Goal: Transaction & Acquisition: Download file/media

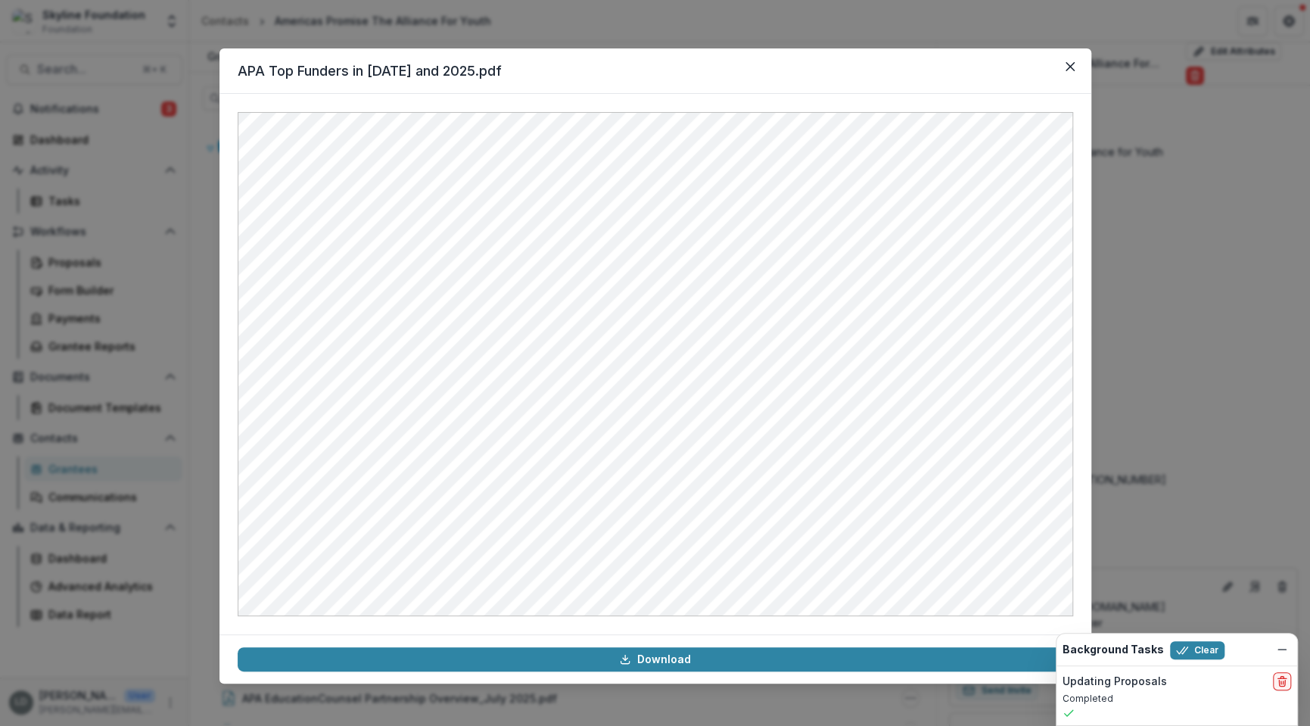
scroll to position [130, 0]
click at [188, 120] on div "APA Top Funders in [DATE] and 2025.pdf Download" at bounding box center [655, 363] width 1310 height 726
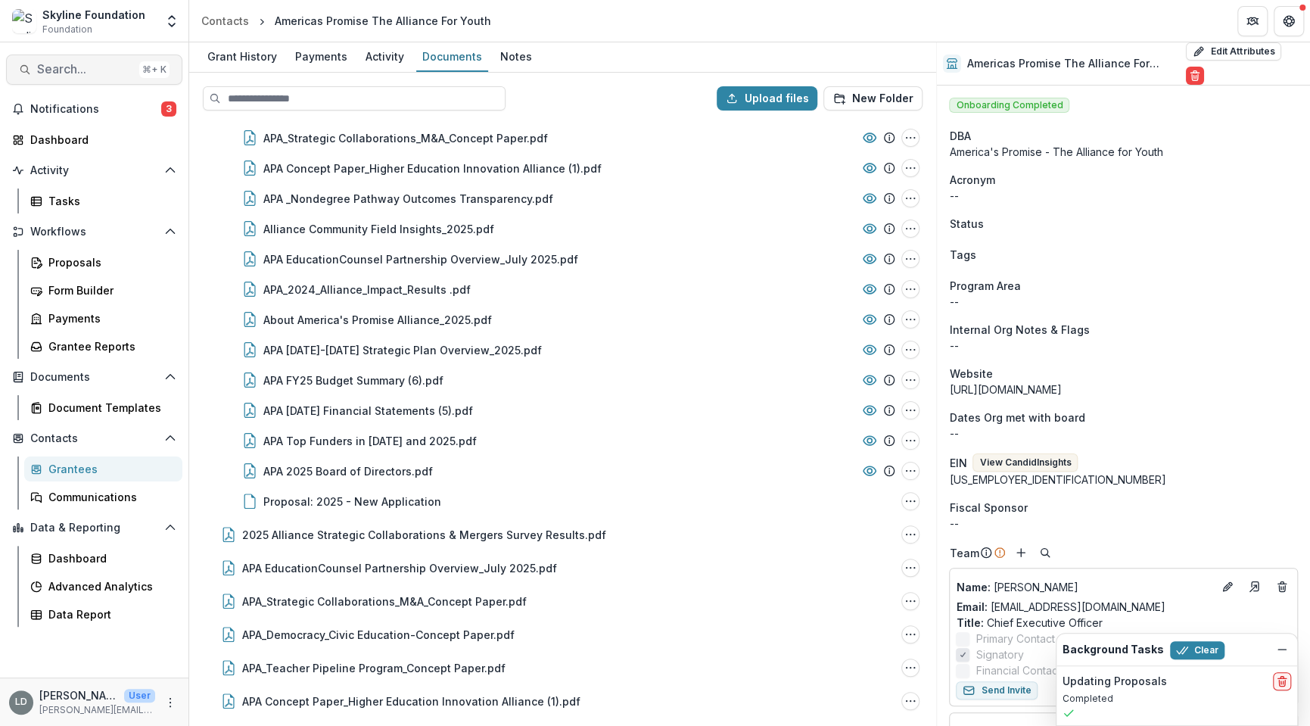
click at [99, 60] on button "Search... ⌘ + K" at bounding box center [94, 69] width 176 height 30
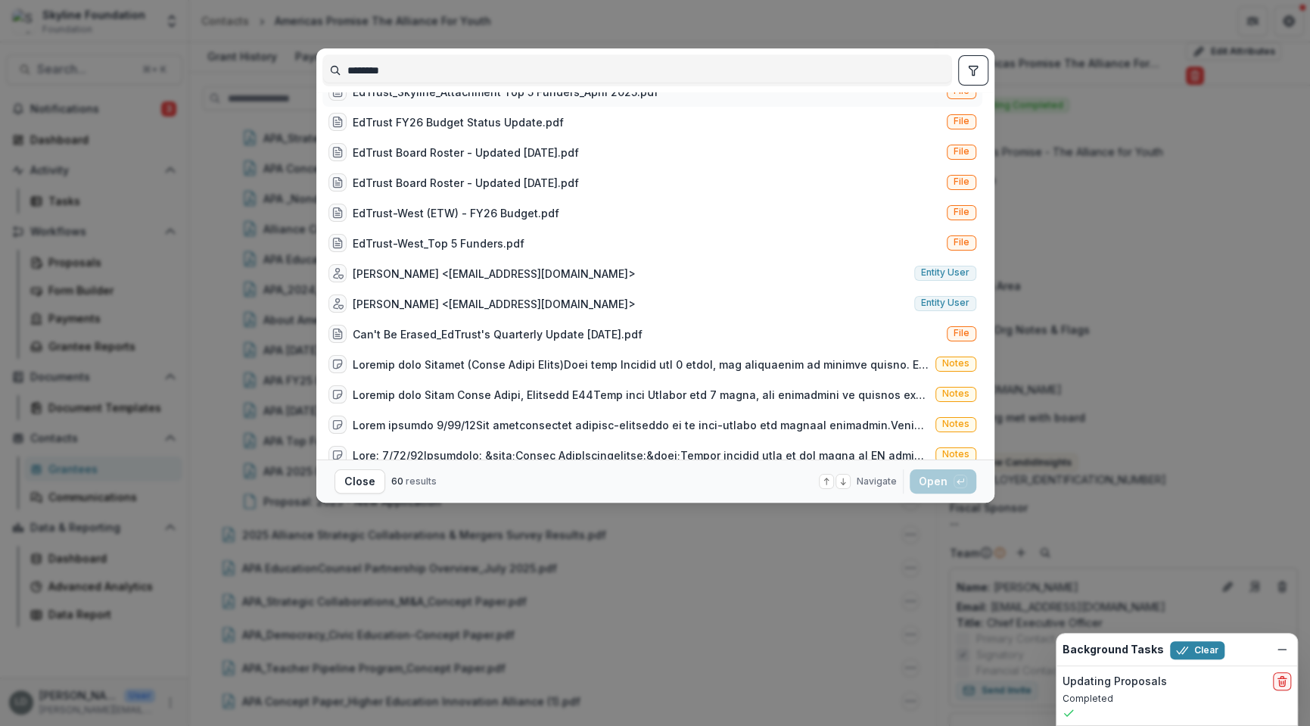
scroll to position [151, 0]
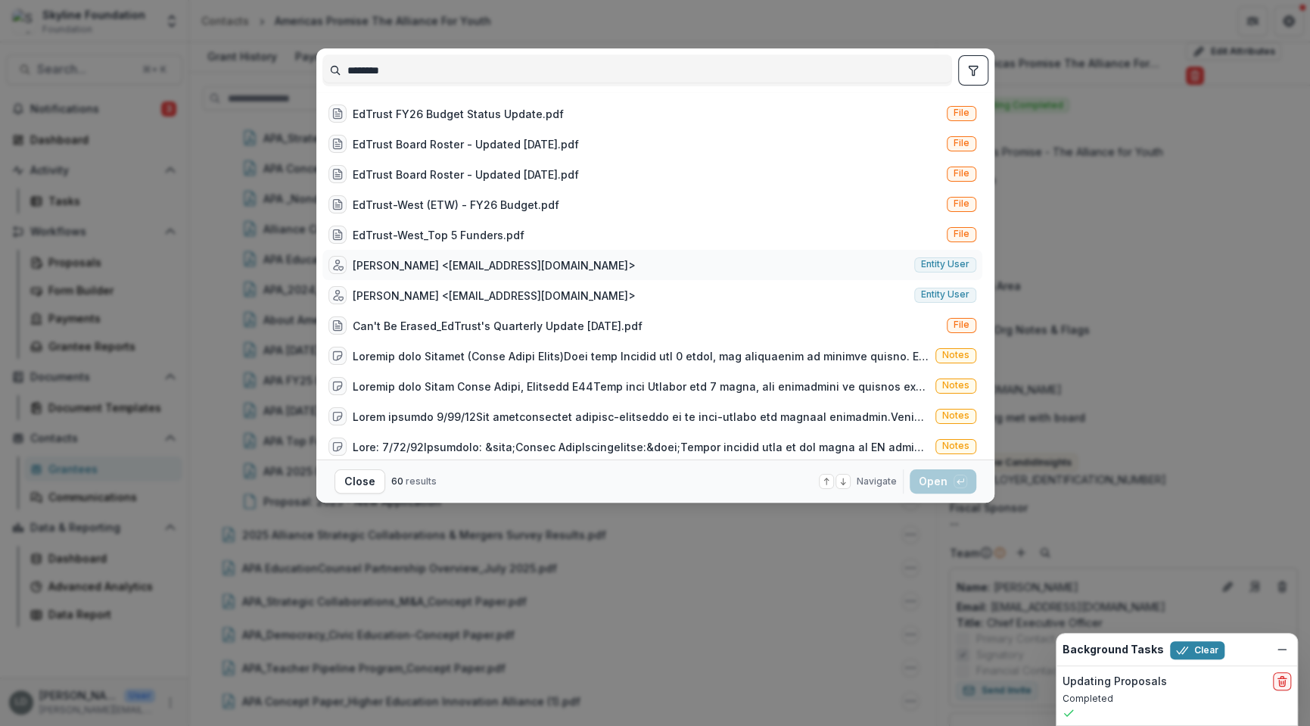
type input "********"
click at [418, 265] on div "[PERSON_NAME] <[EMAIL_ADDRESS][DOMAIN_NAME]>" at bounding box center [494, 265] width 283 height 16
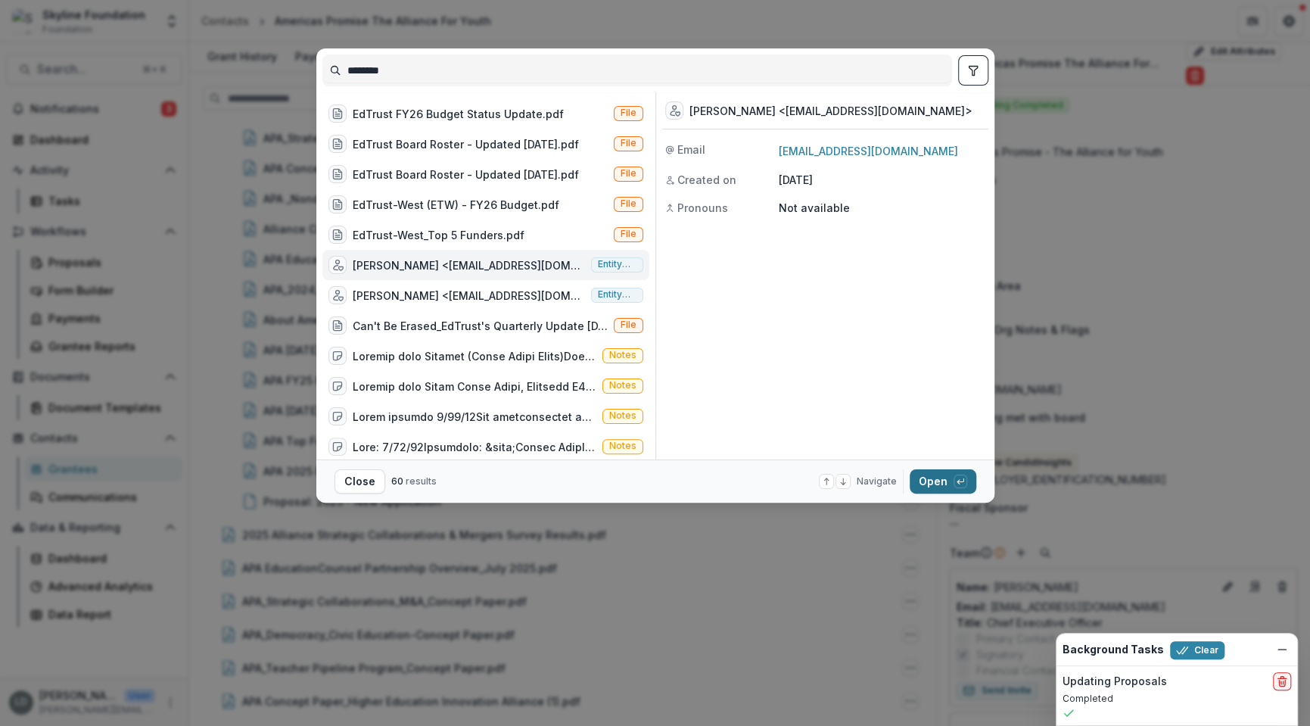
click at [935, 477] on button "Open with enter key" at bounding box center [943, 481] width 67 height 24
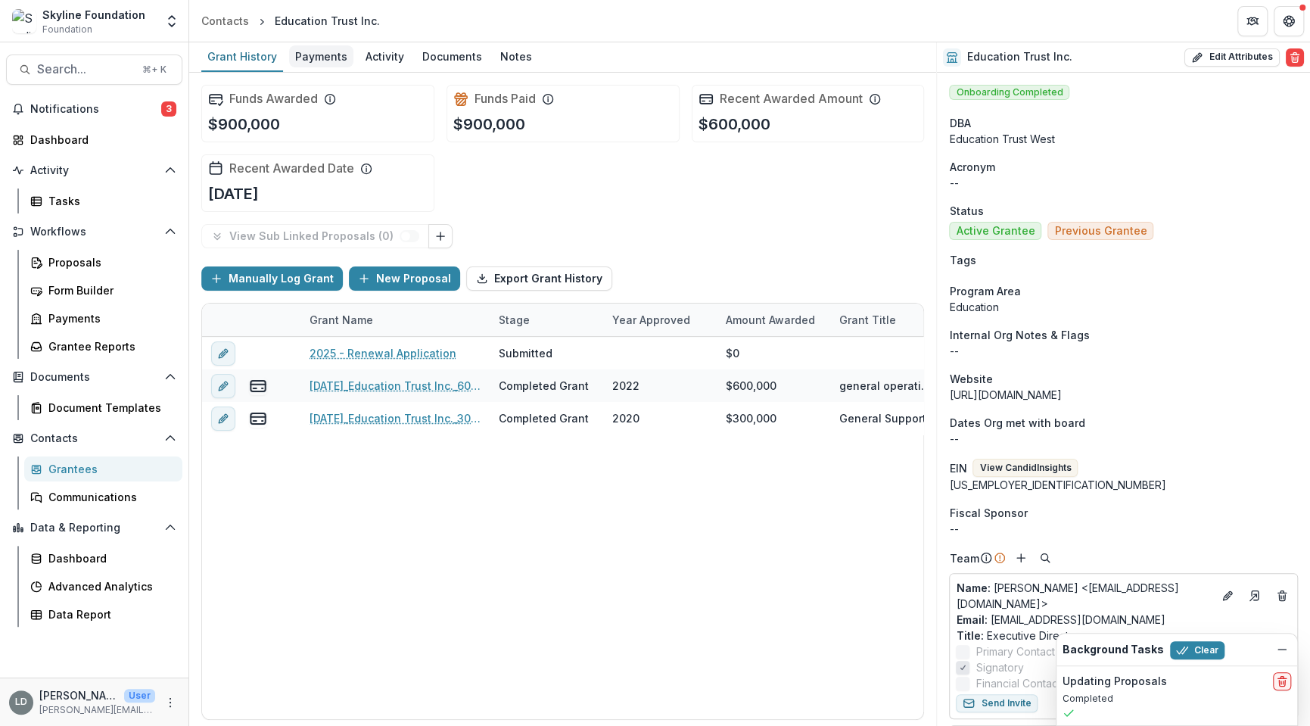
click at [329, 60] on div "Payments" at bounding box center [321, 56] width 64 height 22
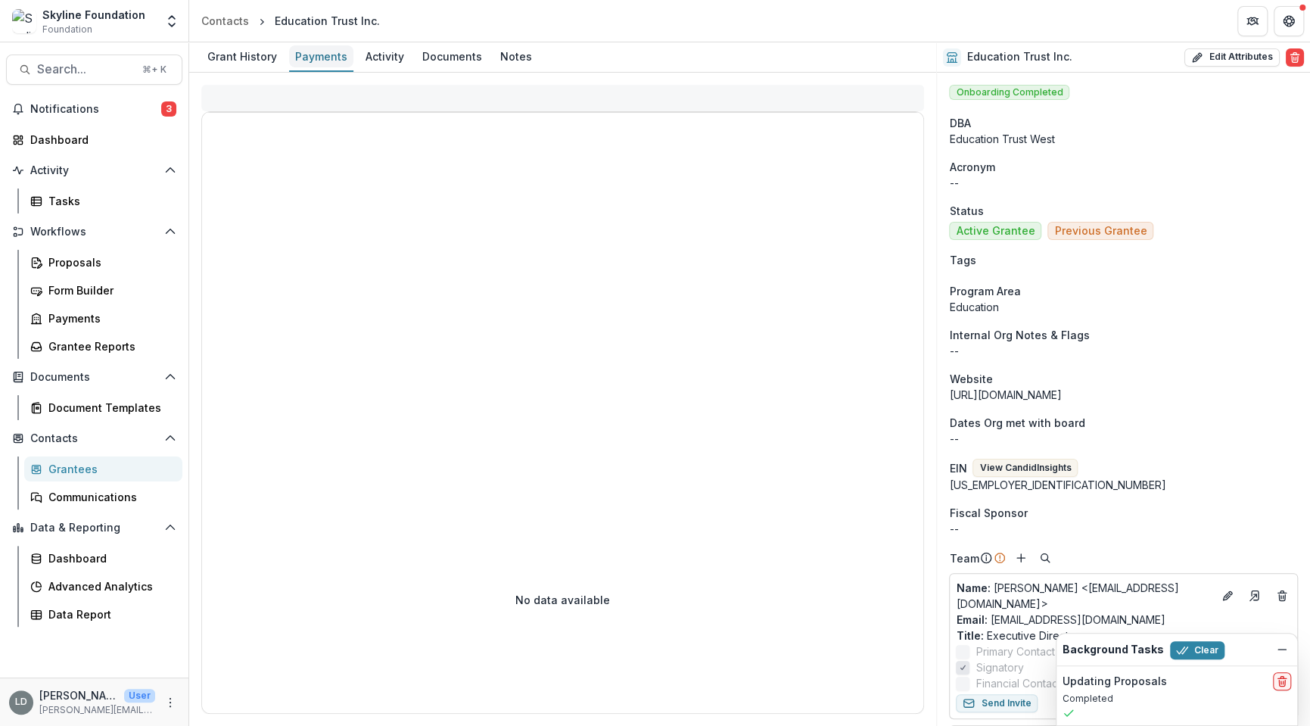
select select "****"
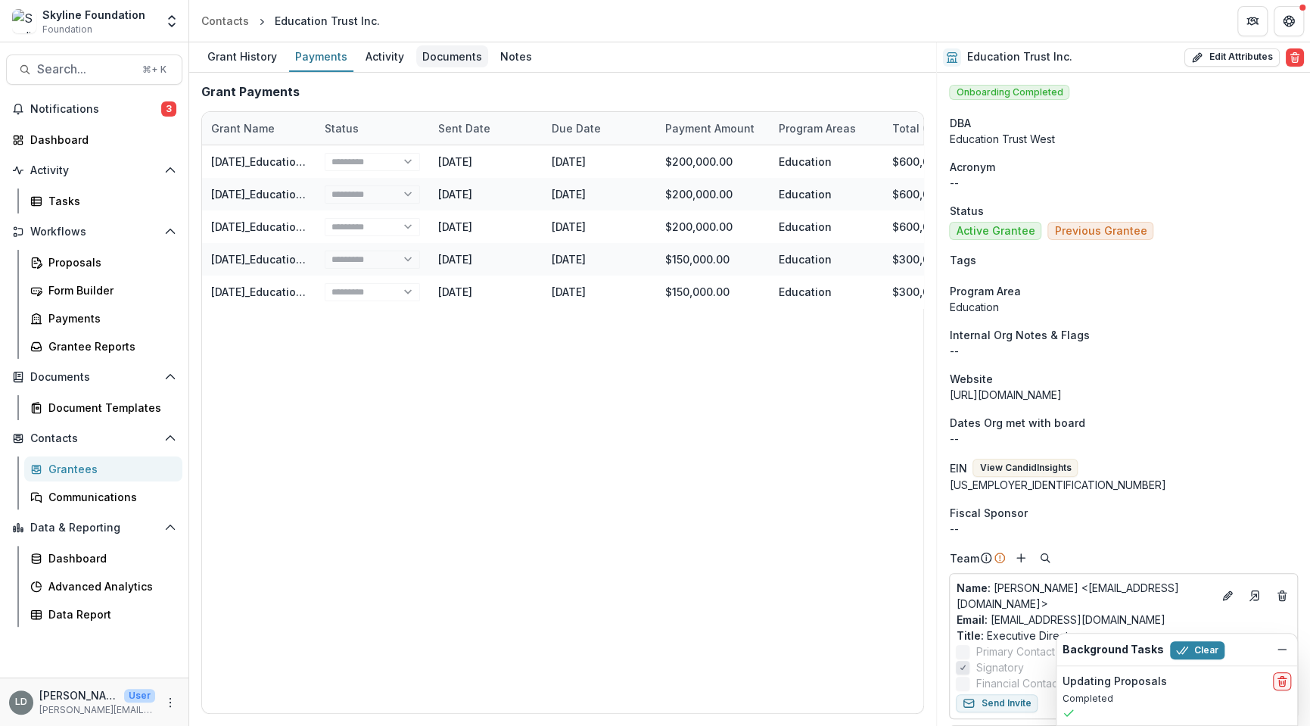
click at [445, 64] on div "Documents" at bounding box center [452, 56] width 72 height 22
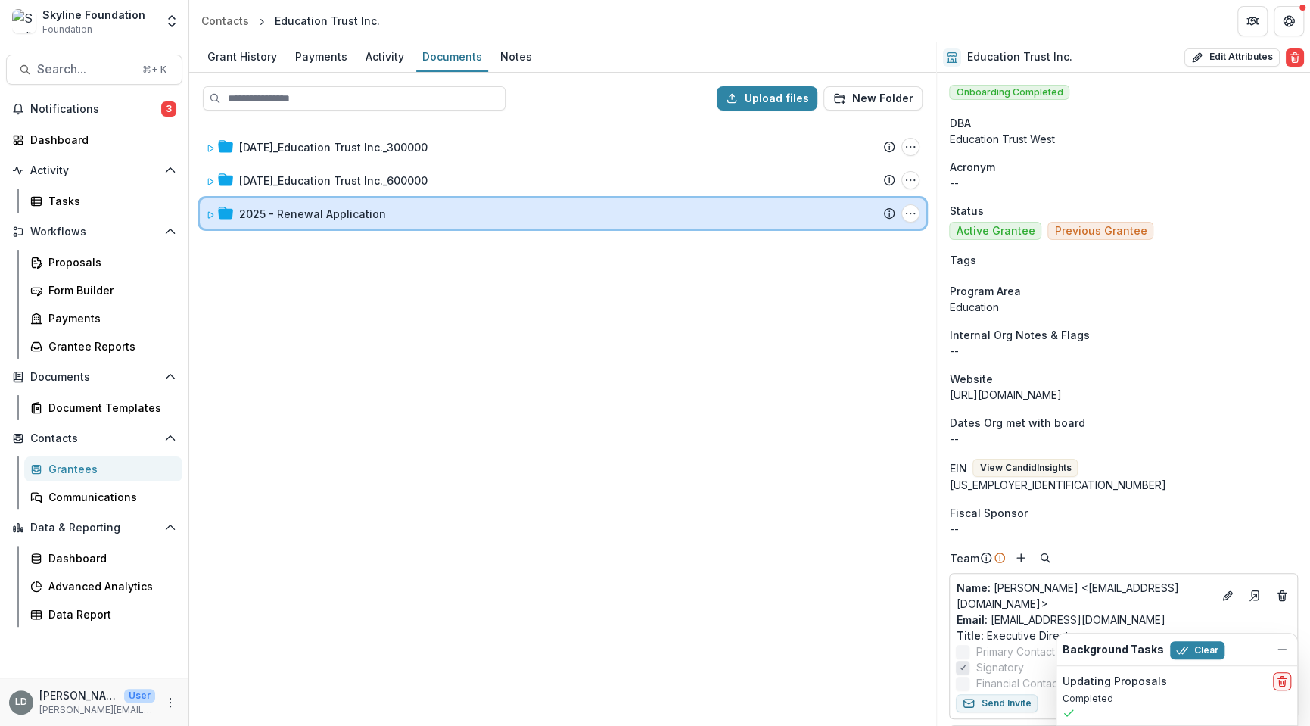
click at [328, 221] on div "2025 - Renewal Application Submission Temelio Proposal Attached proposal docume…" at bounding box center [563, 213] width 726 height 30
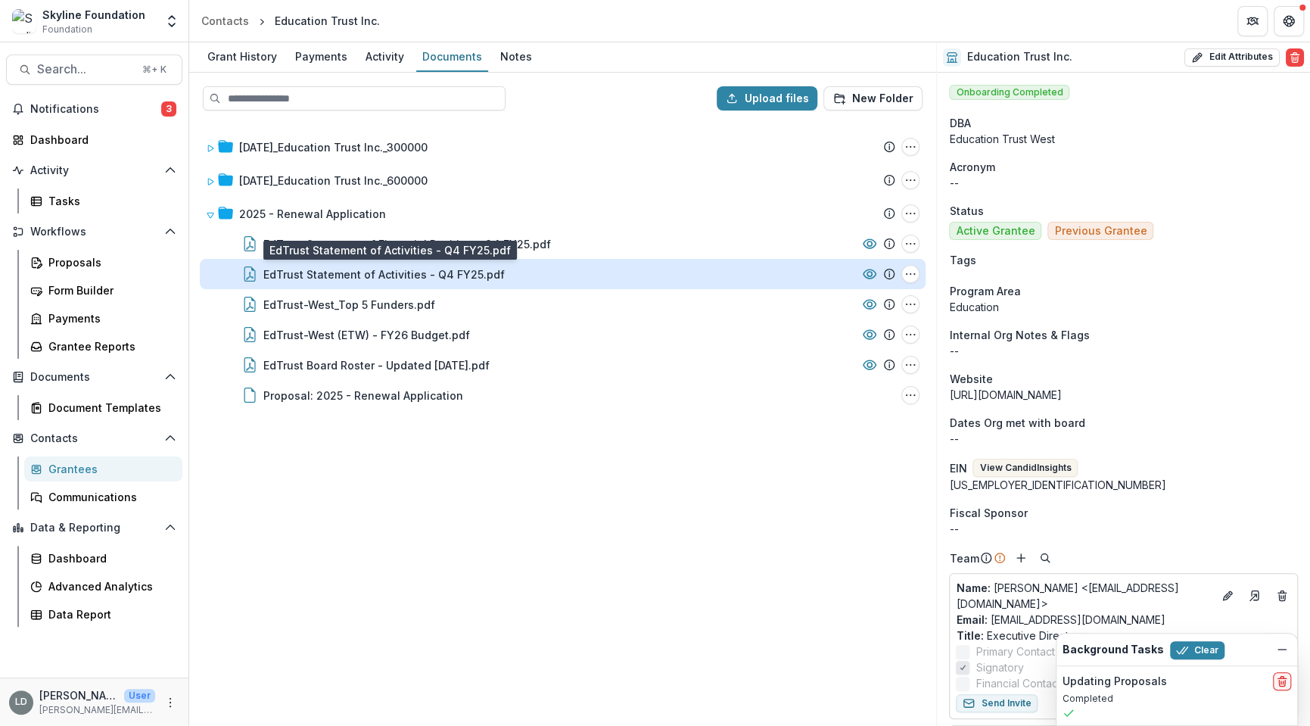
click at [339, 273] on div "EdTrust Statement of Activities - Q4 FY25.pdf" at bounding box center [383, 274] width 241 height 16
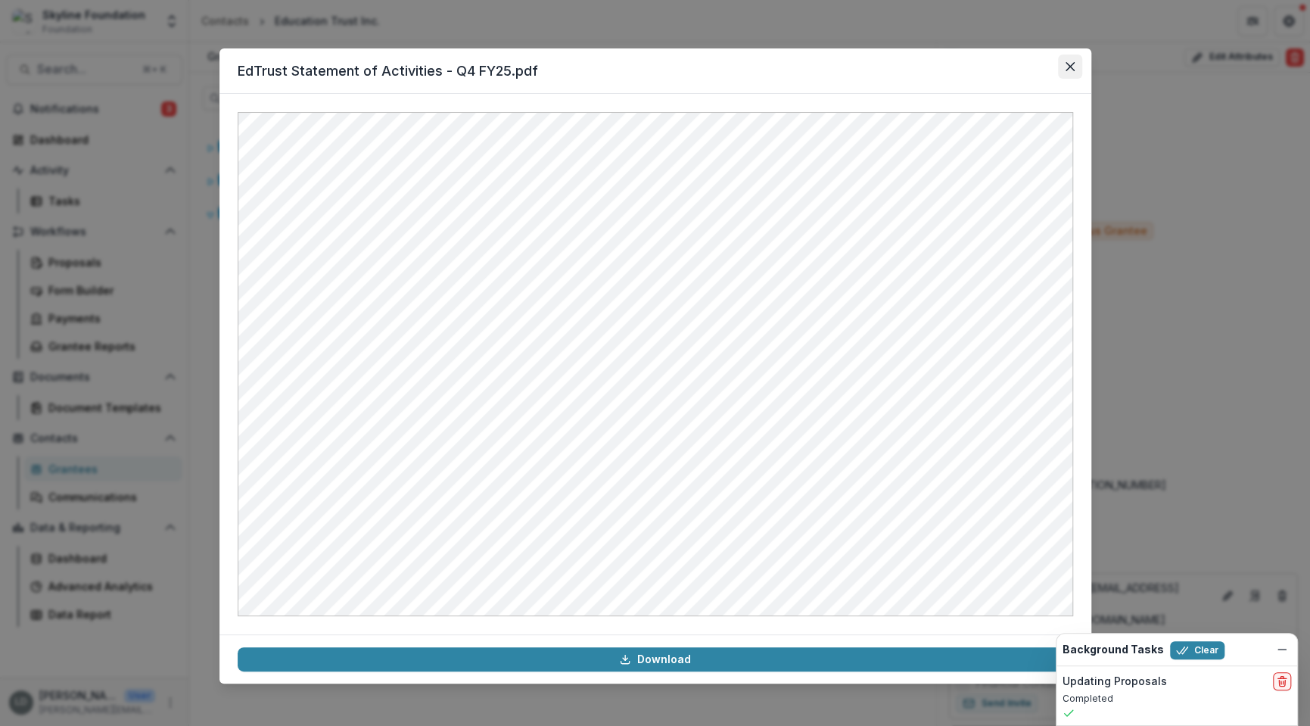
click at [1075, 64] on button "Close" at bounding box center [1070, 66] width 24 height 24
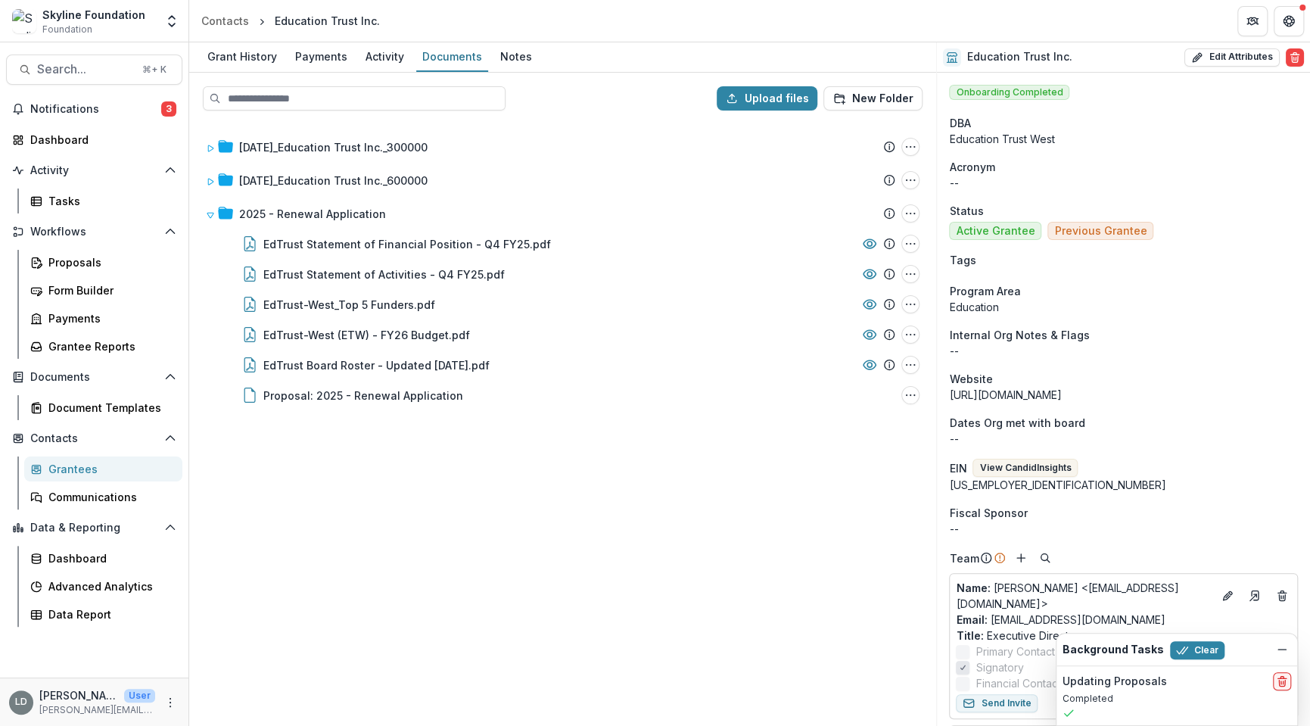
click at [383, 481] on div "12-04-2020_Education Trust Inc._300000 Submission Temelio Proposal Attached pro…" at bounding box center [563, 424] width 744 height 602
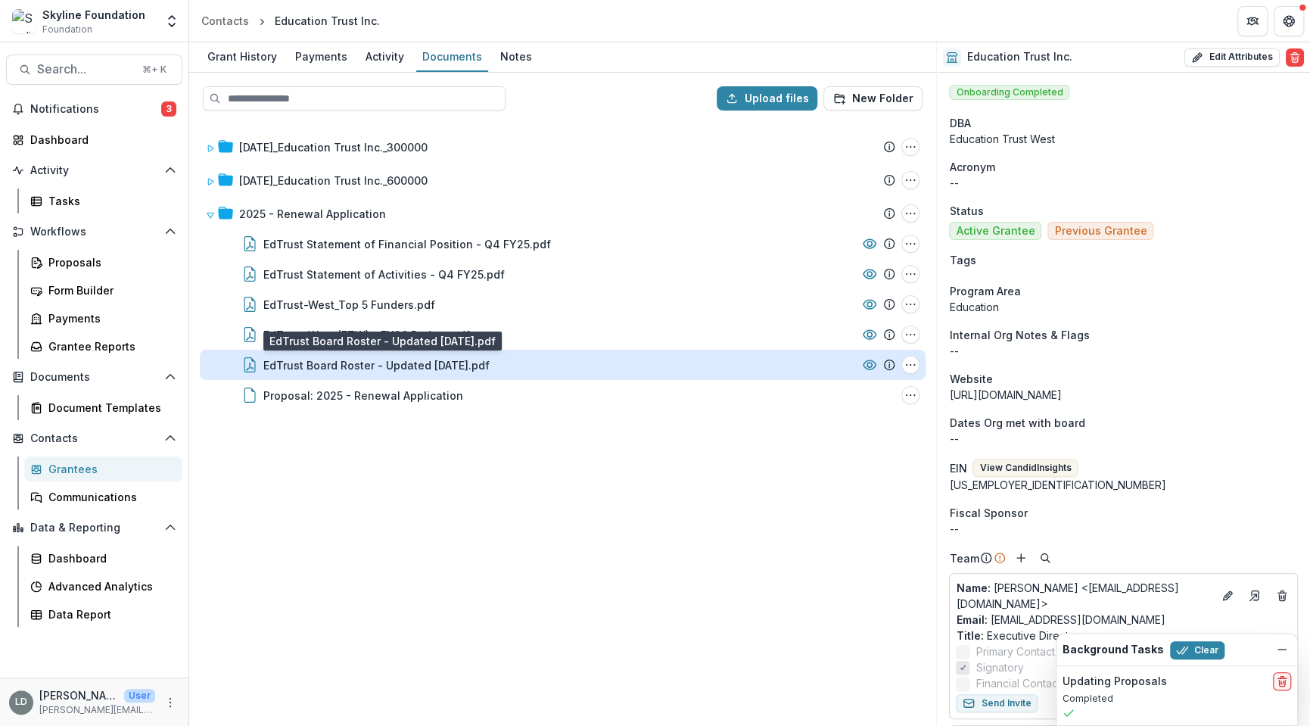
click at [402, 359] on div "EdTrust Board Roster - Updated [DATE].pdf" at bounding box center [376, 365] width 226 height 16
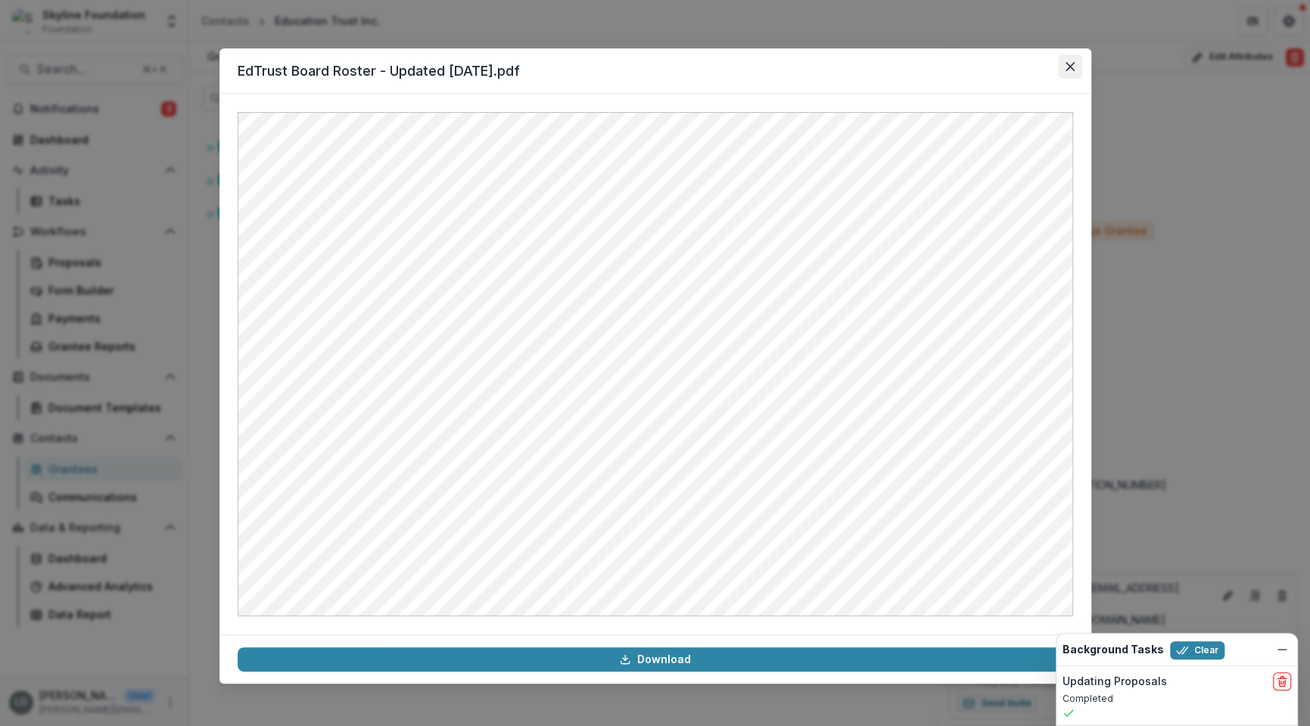
click at [1066, 70] on icon "Close" at bounding box center [1069, 66] width 9 height 9
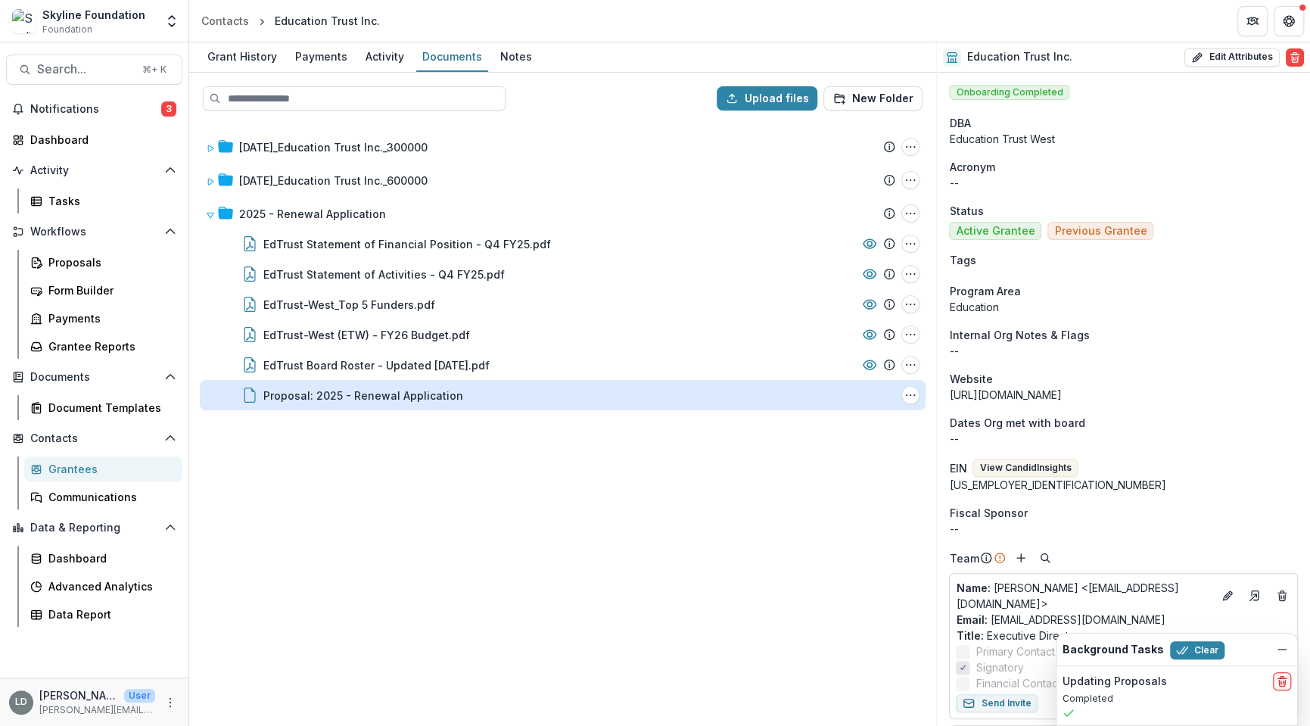
click at [403, 390] on div "Proposal: 2025 - Renewal Application" at bounding box center [363, 395] width 200 height 16
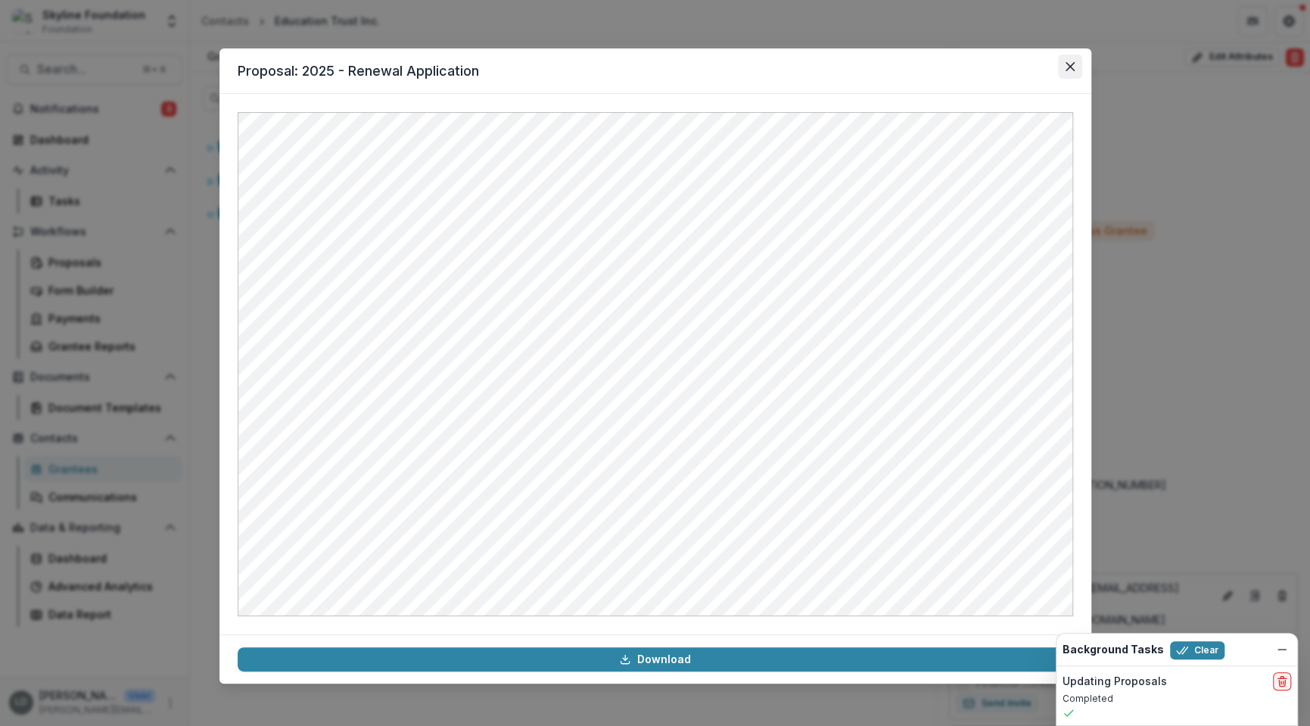
click at [1075, 70] on button "Close" at bounding box center [1070, 66] width 24 height 24
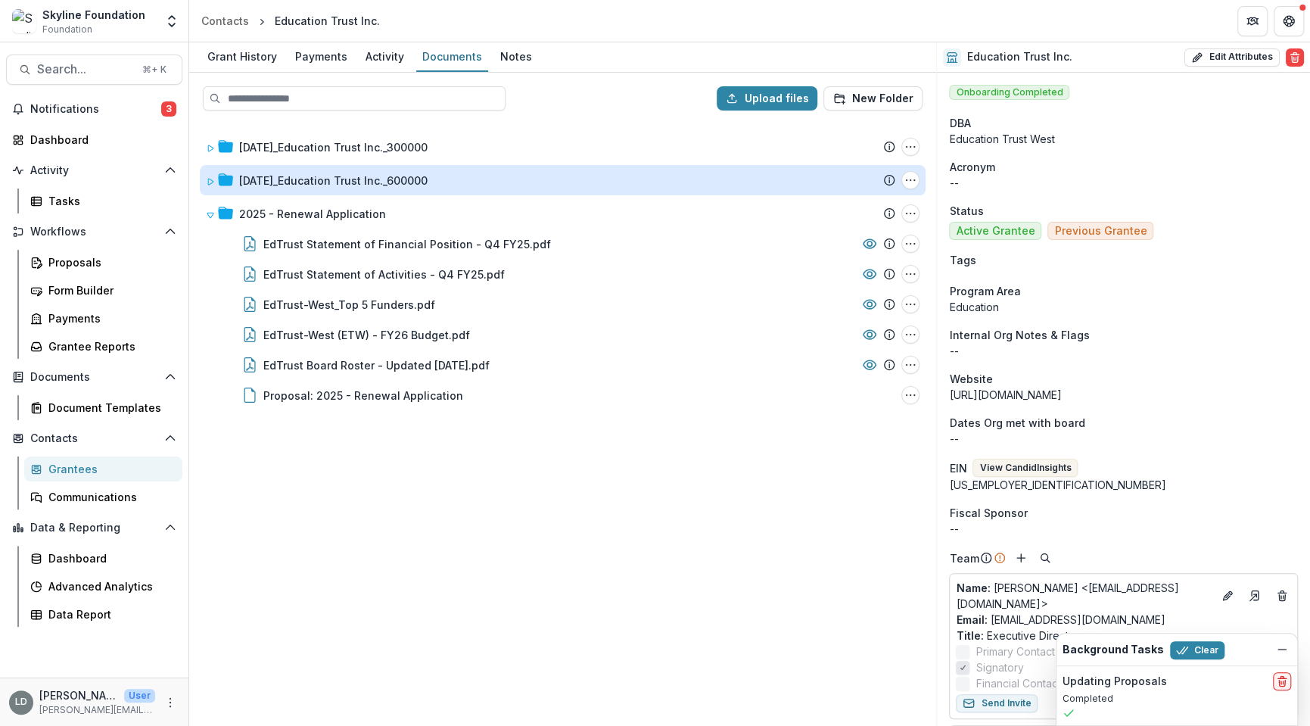
click at [335, 185] on div "11-30-2022_Education Trust Inc._600000" at bounding box center [333, 181] width 188 height 16
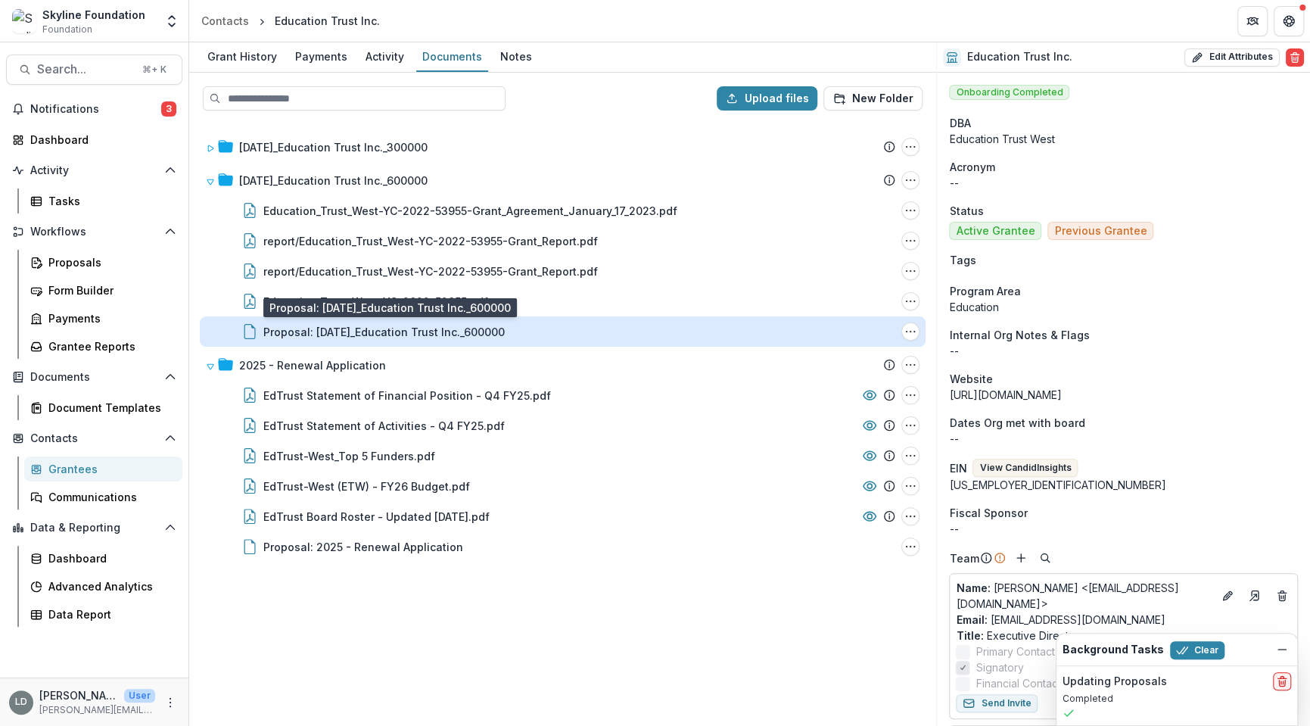
click at [341, 337] on div "Proposal: 11-30-2022_Education Trust Inc._600000" at bounding box center [383, 332] width 241 height 16
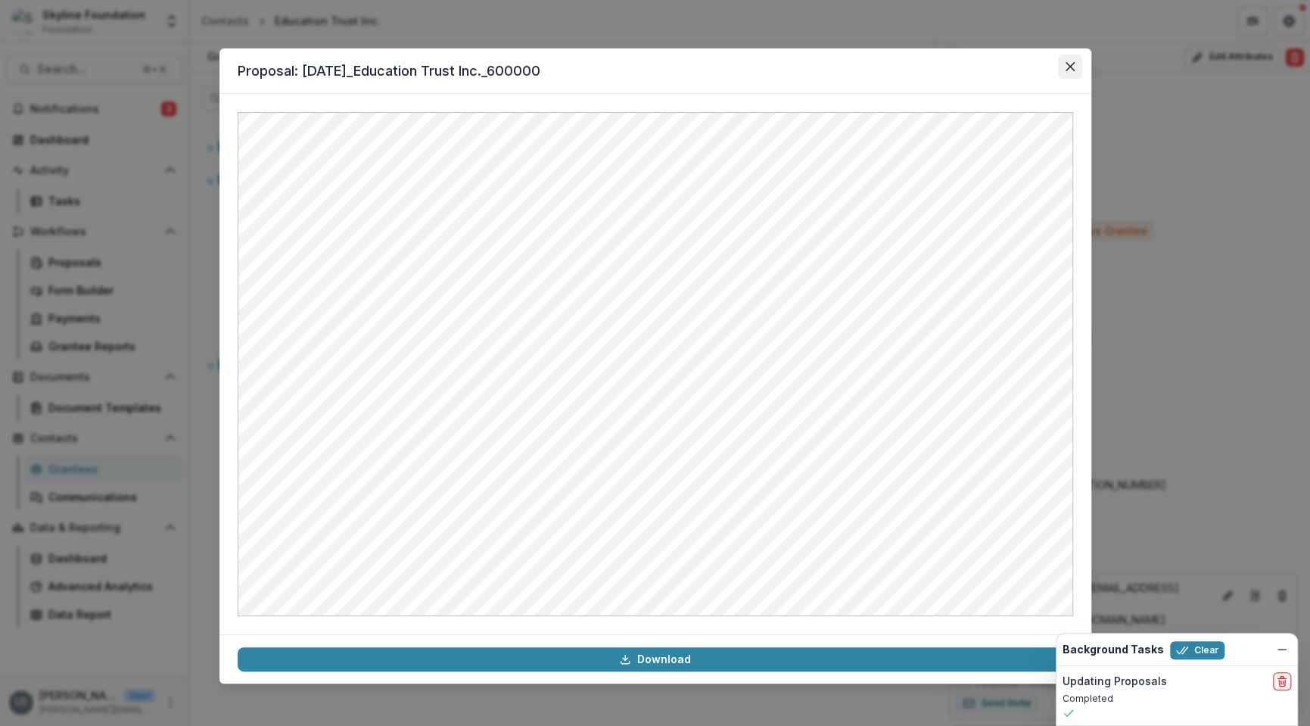
click at [1070, 64] on icon "Close" at bounding box center [1069, 66] width 9 height 9
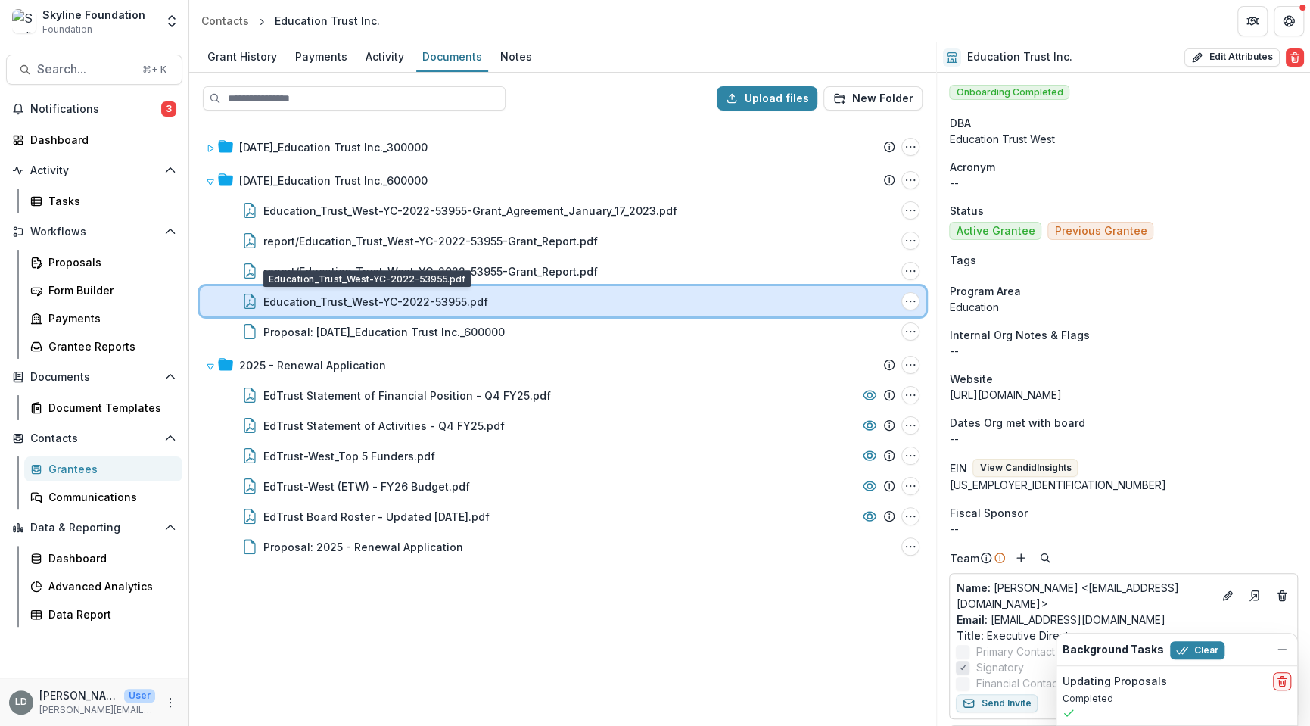
click at [334, 309] on div "Education_Trust_West-YC-2022-53955.pdf File Options Download Rename" at bounding box center [563, 301] width 726 height 30
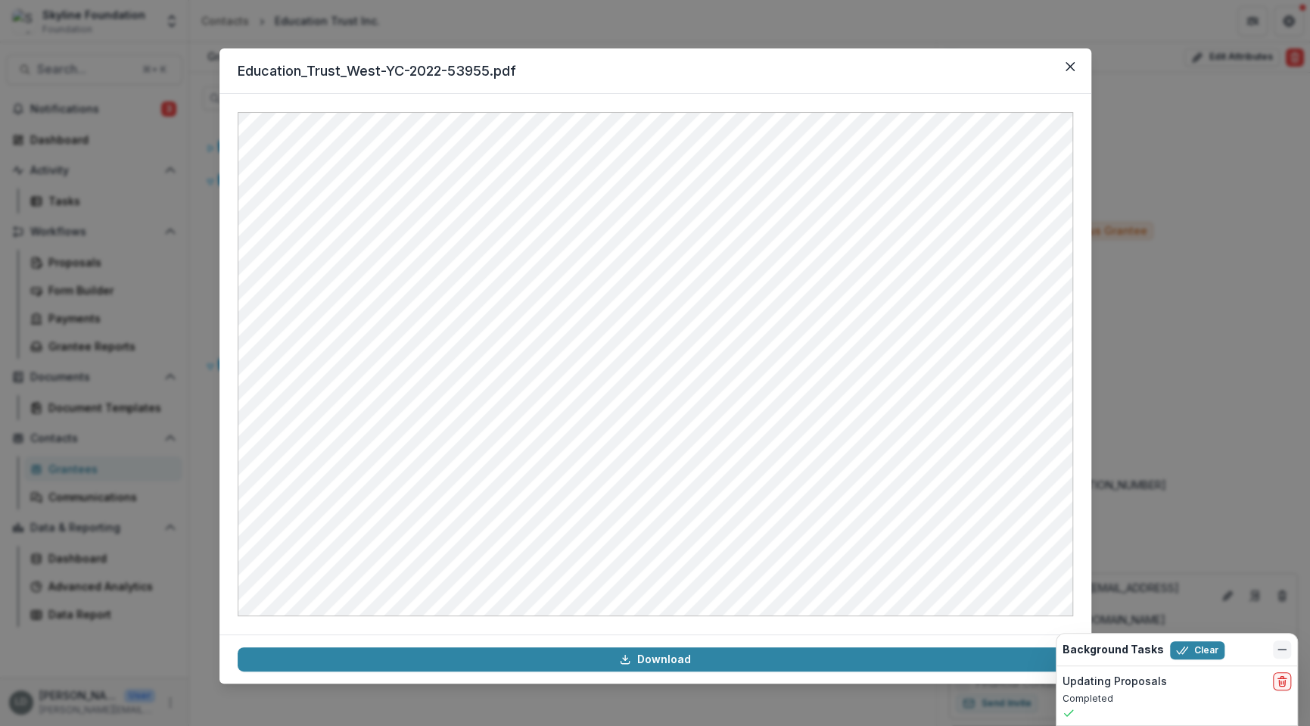
click at [1286, 643] on button "Dismiss" at bounding box center [1282, 649] width 18 height 18
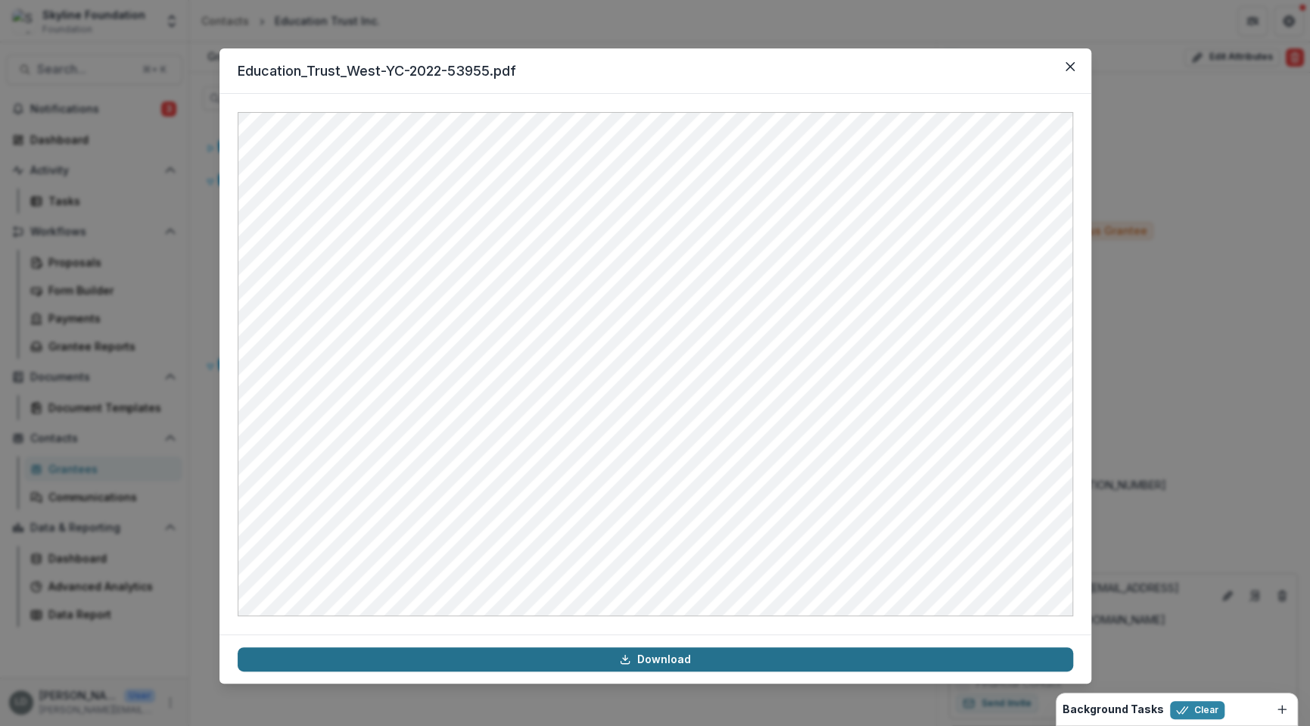
click at [680, 656] on link "Download" at bounding box center [655, 659] width 835 height 24
